Goal: Obtain resource: Obtain resource

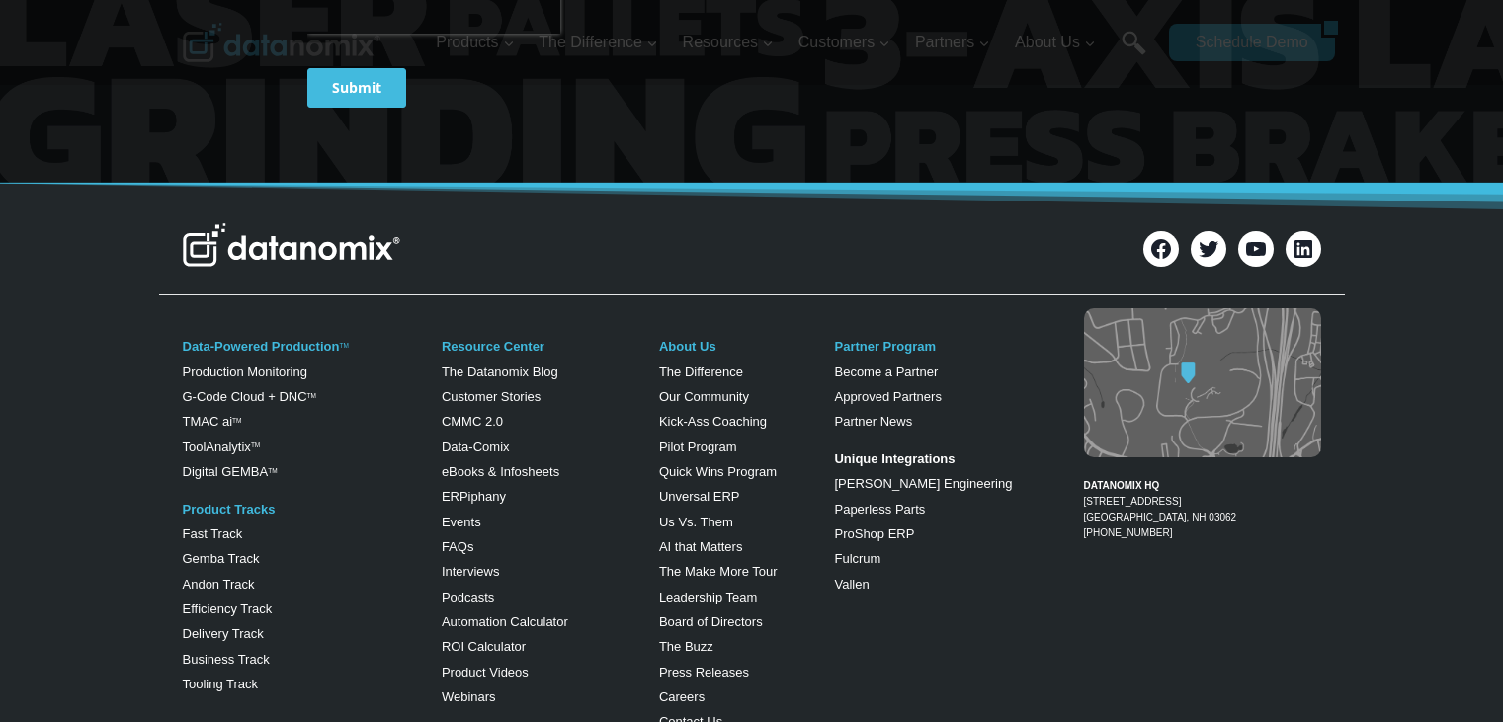
scroll to position [1087, 0]
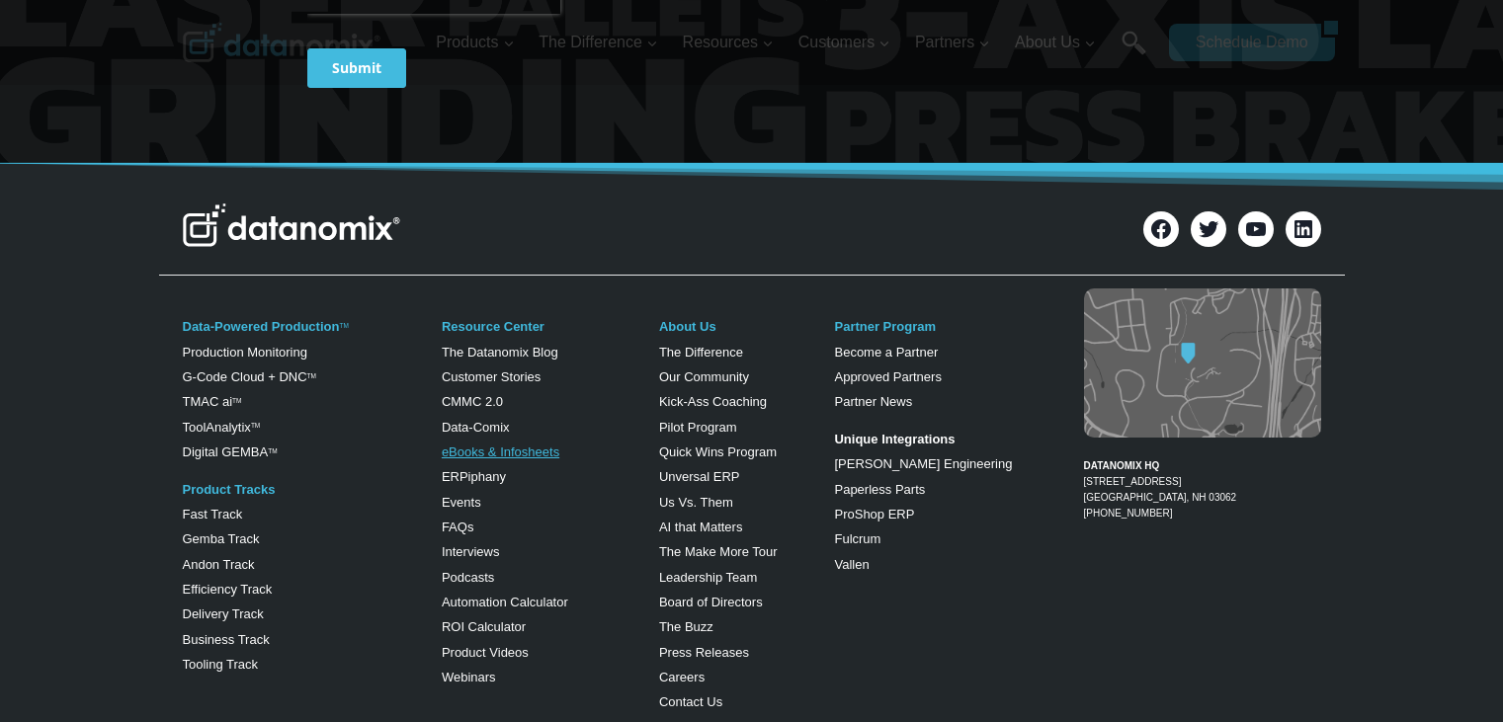
click at [483, 450] on link "eBooks & Infosheets" at bounding box center [501, 452] width 118 height 15
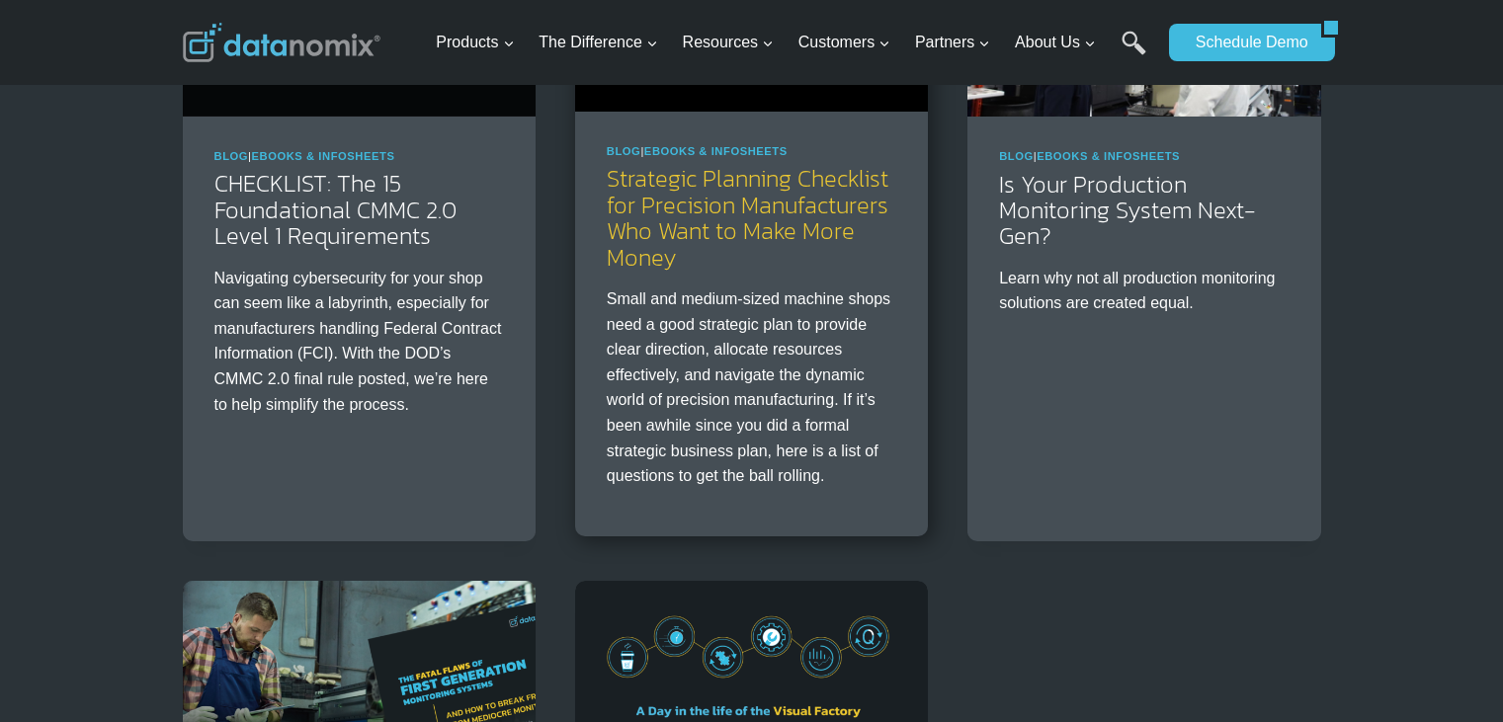
scroll to position [593, 0]
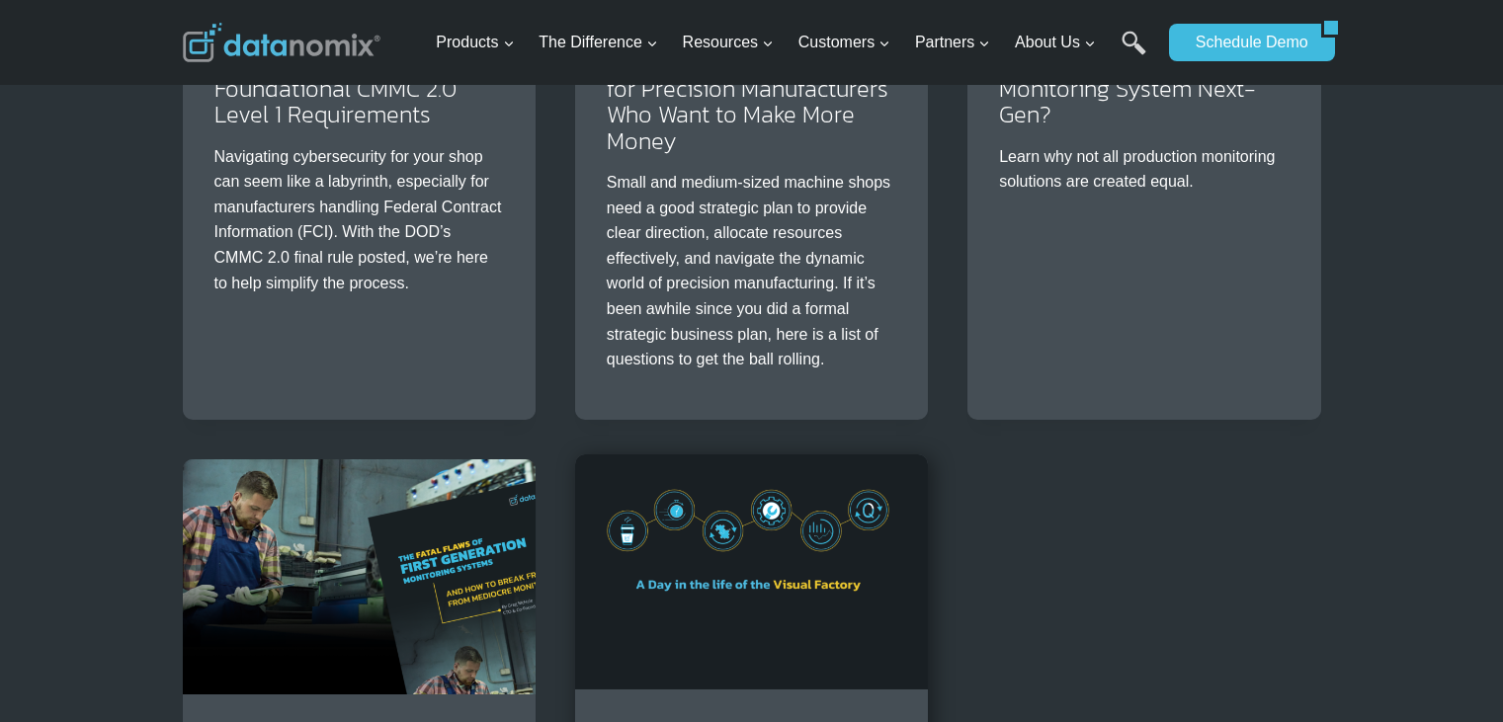
click at [758, 514] on img at bounding box center [751, 572] width 353 height 235
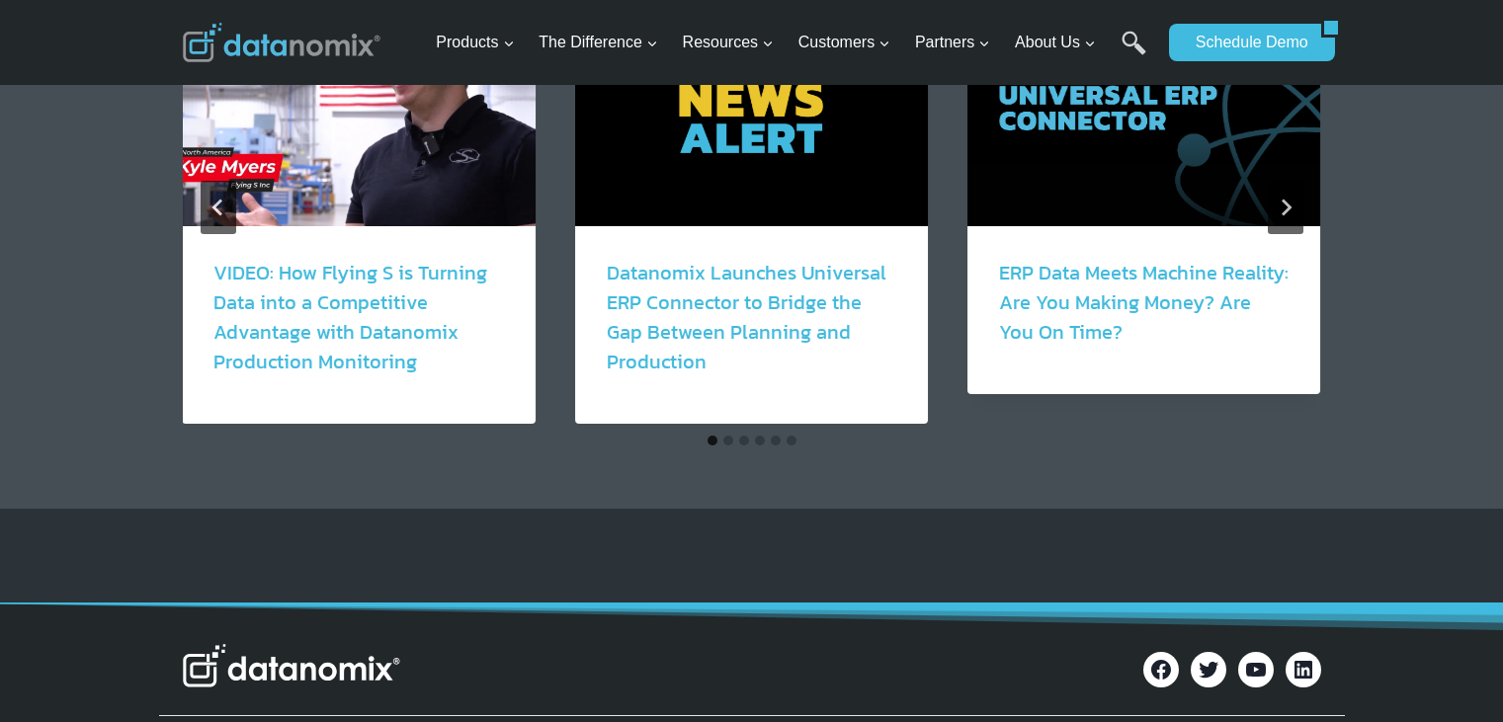
scroll to position [2372, 0]
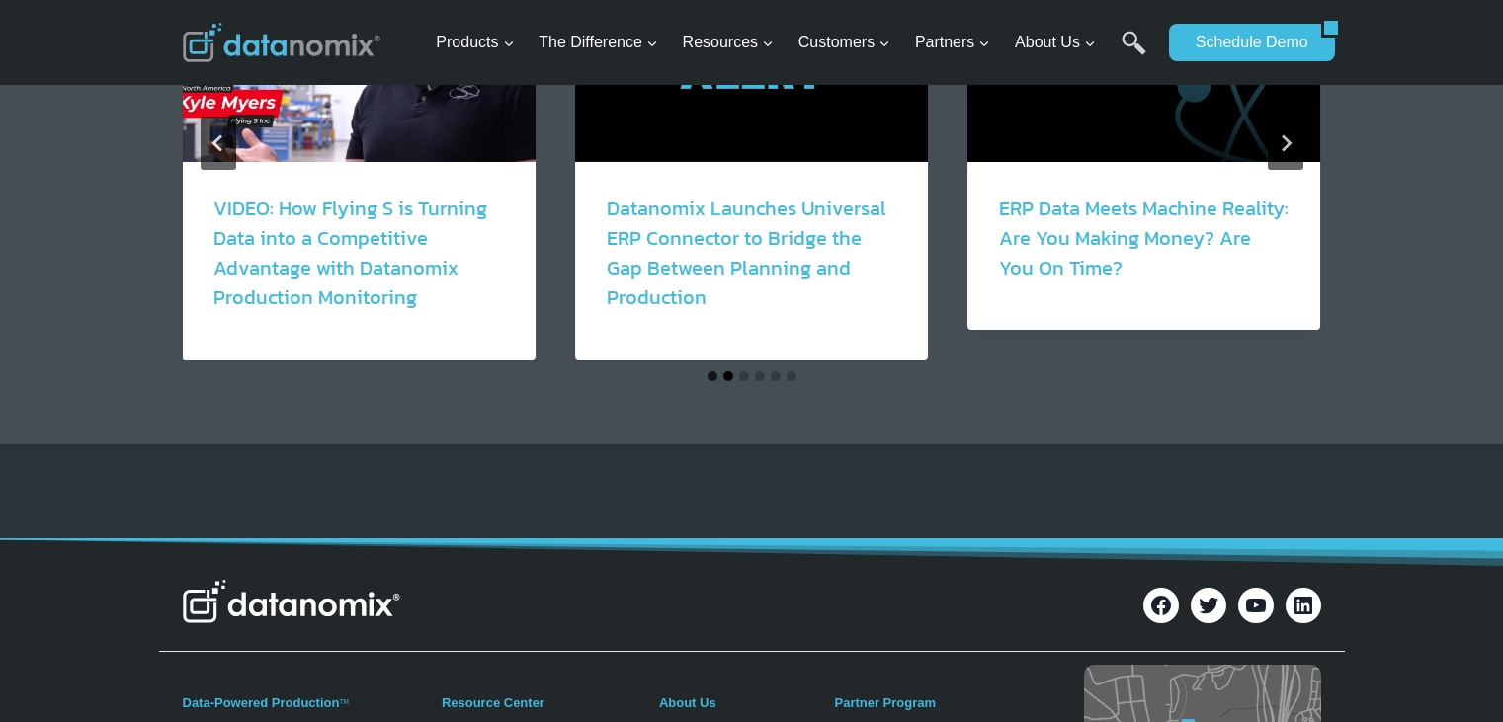
click at [724, 377] on button "Go to slide 2" at bounding box center [728, 377] width 10 height 10
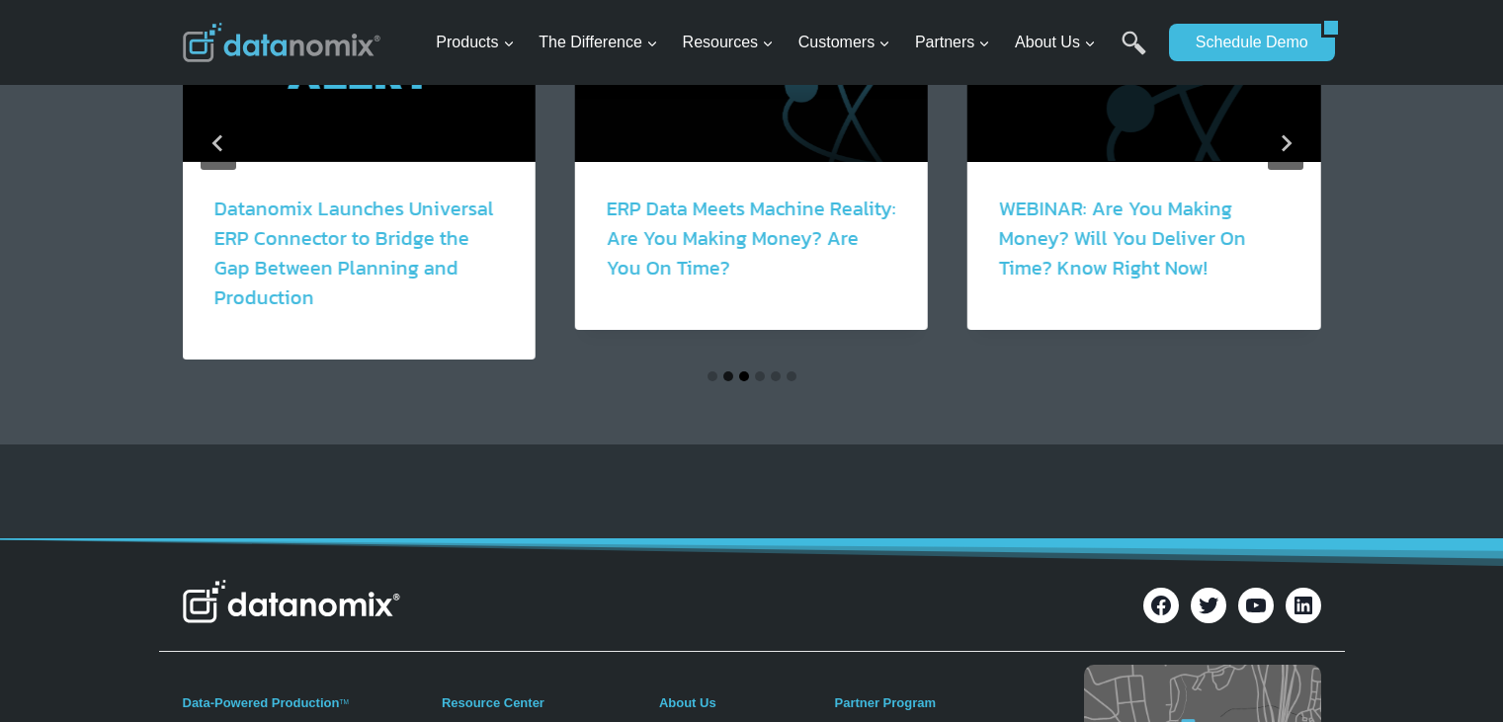
click at [743, 372] on button "Go to slide 3" at bounding box center [744, 377] width 10 height 10
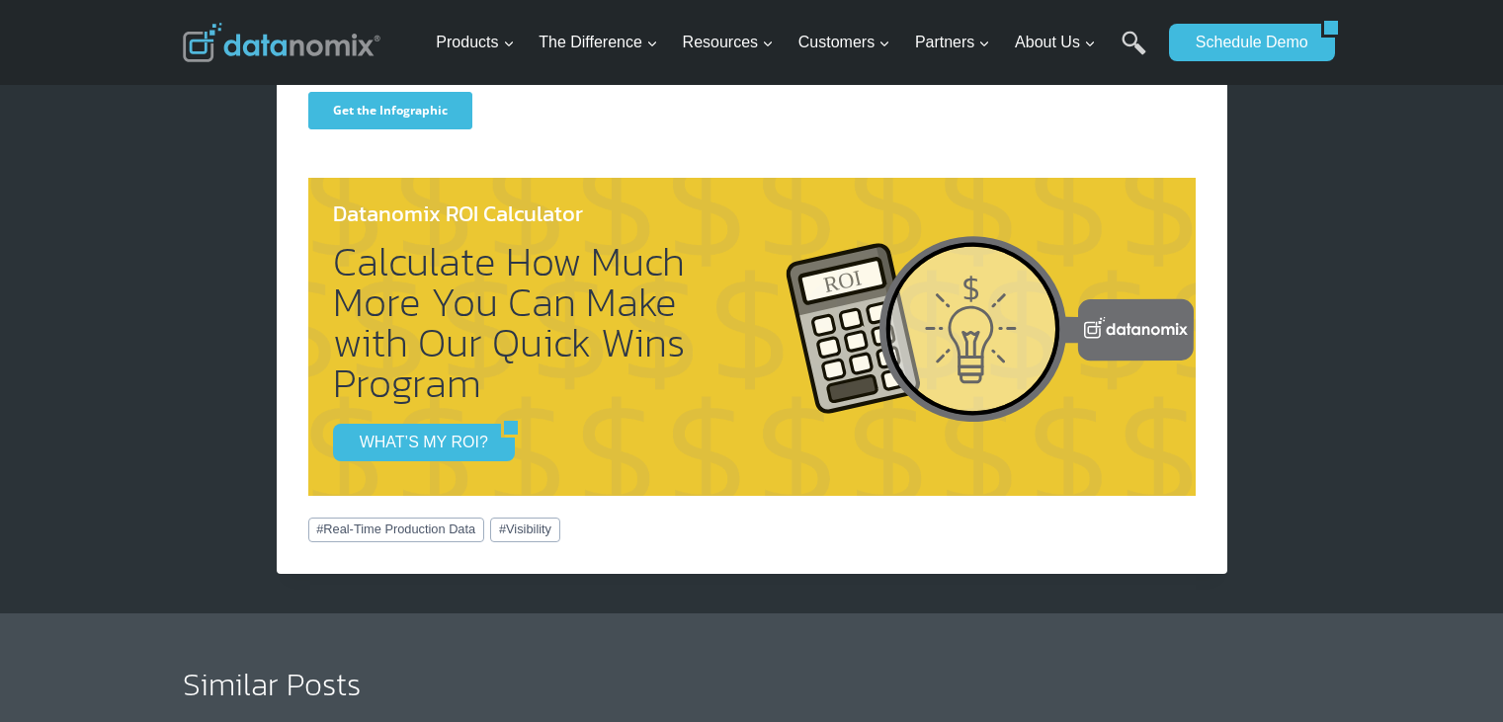
scroll to position [1581, 0]
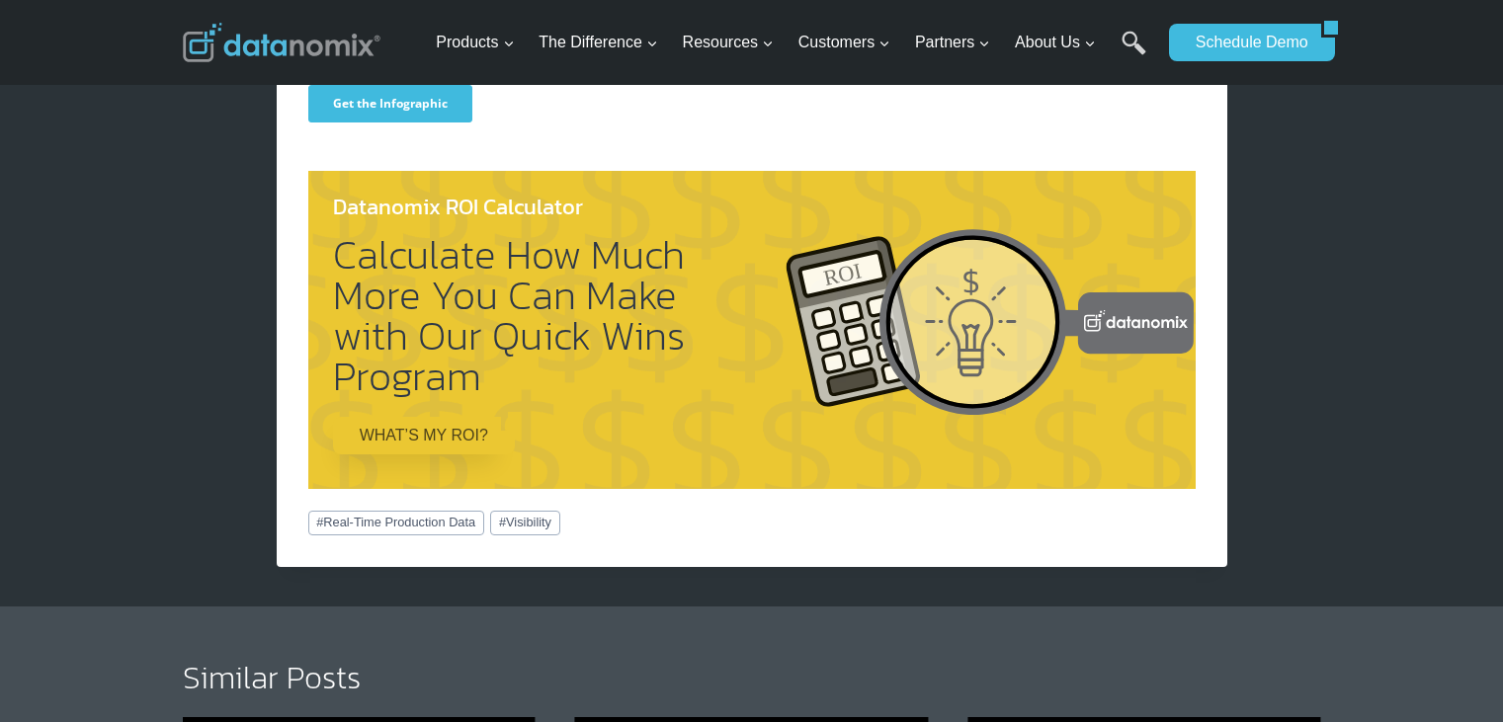
click at [403, 439] on link "WHAT’S MY ROI?" at bounding box center [417, 436] width 168 height 38
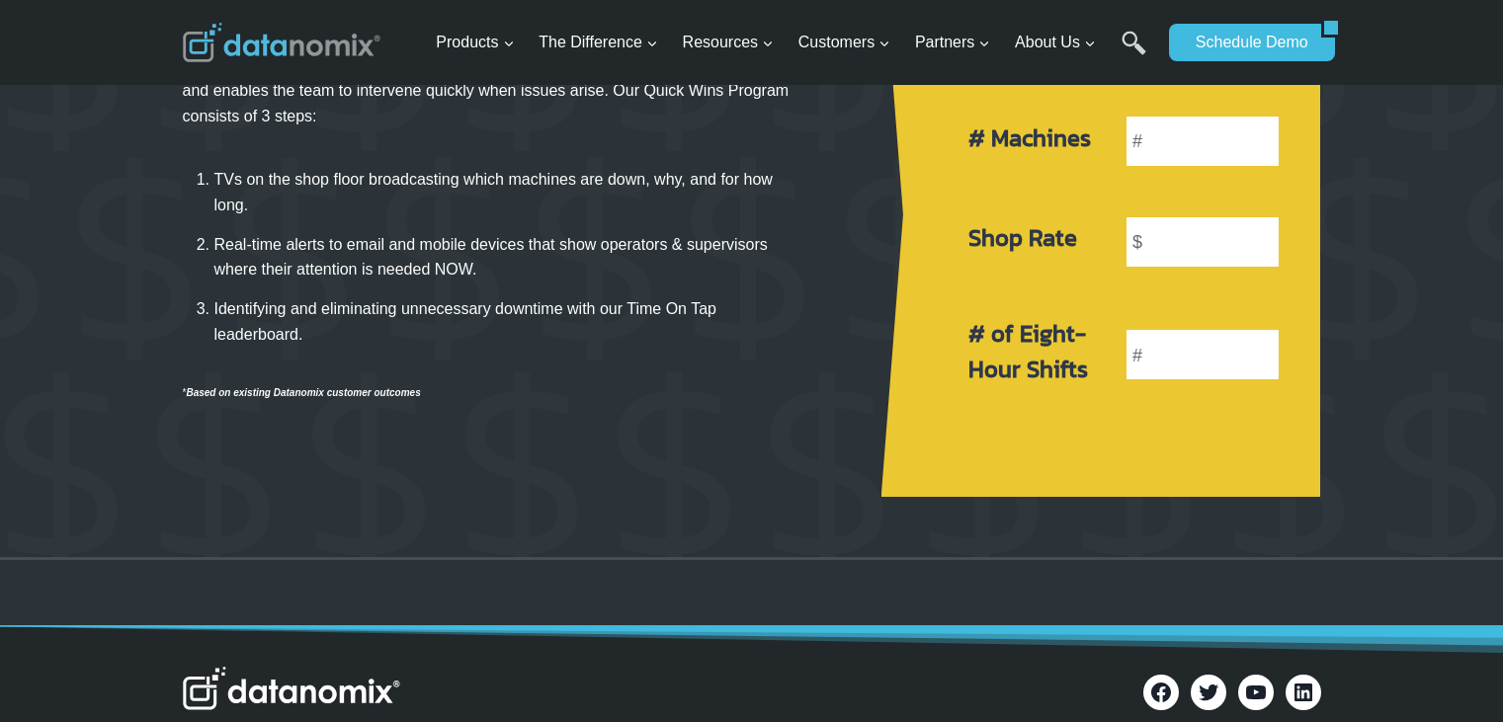
scroll to position [395, 0]
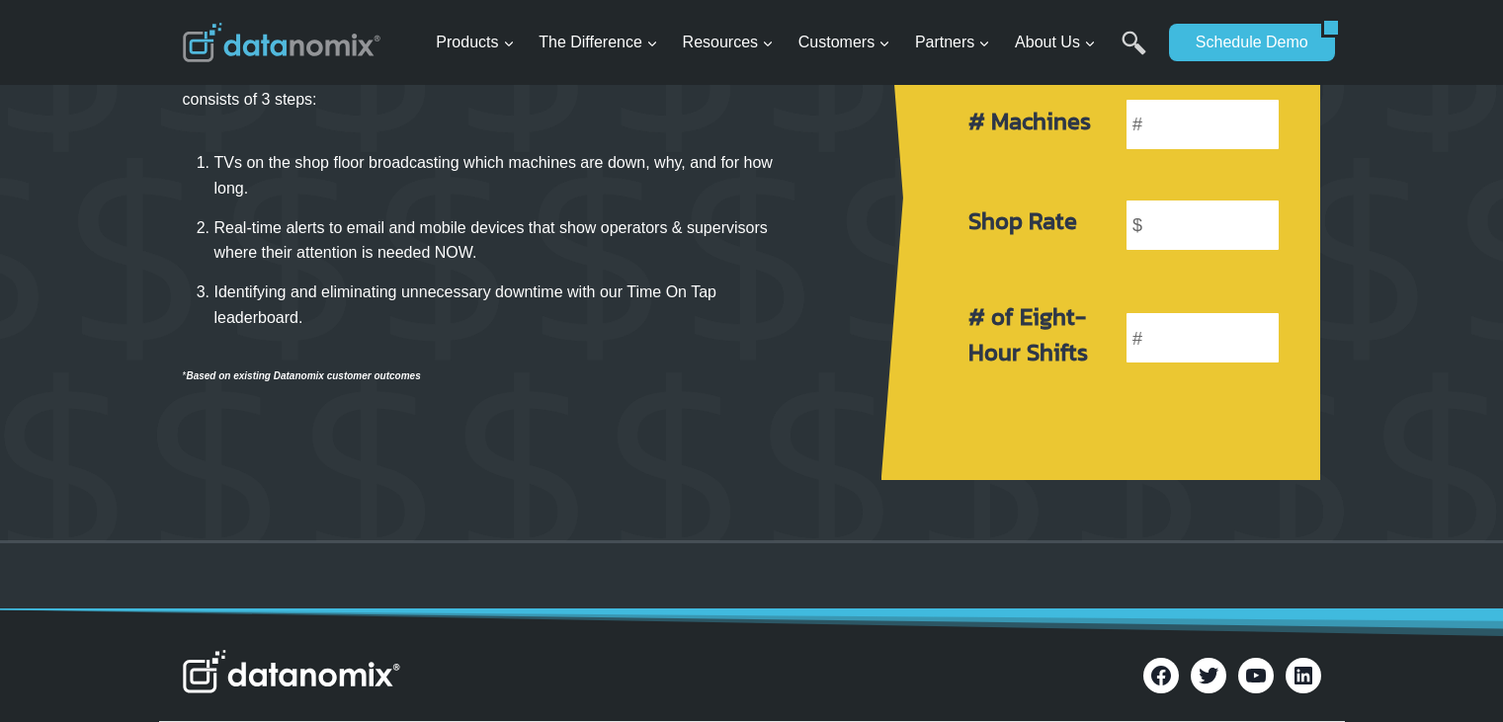
click at [1125, 424] on link "Calculate" at bounding box center [1125, 430] width 106 height 38
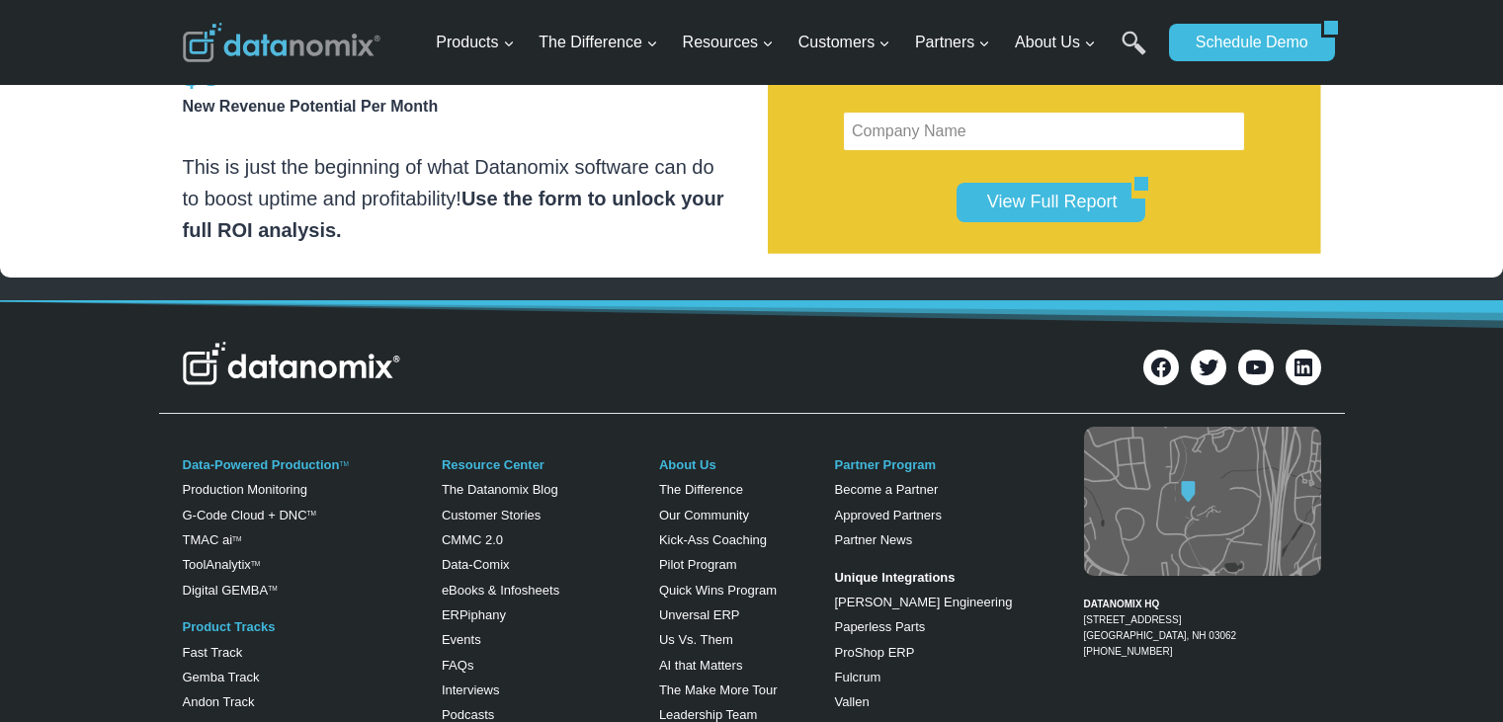
scroll to position [1581, 0]
